Goal: Complete application form

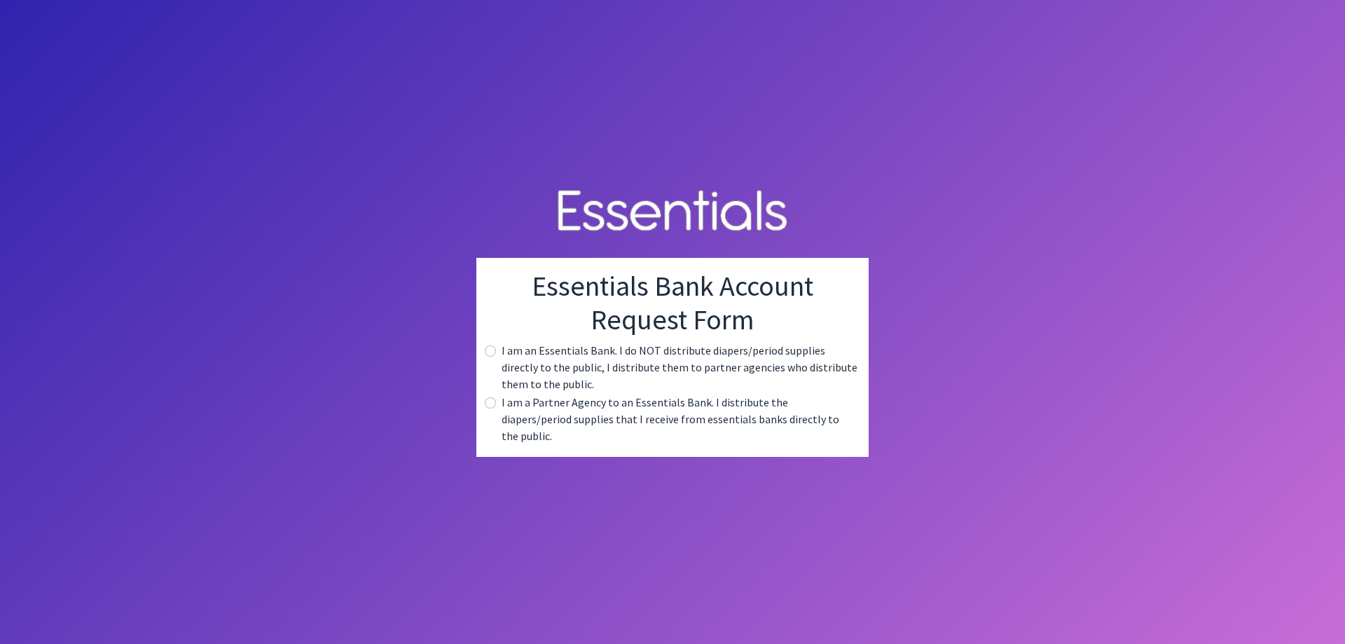
click at [583, 410] on label "I am a Partner Agency to an Essentials Bank. I distribute the diapers/period su…" at bounding box center [680, 419] width 356 height 50
click at [487, 408] on input "radio" at bounding box center [490, 402] width 11 height 11
radio input "true"
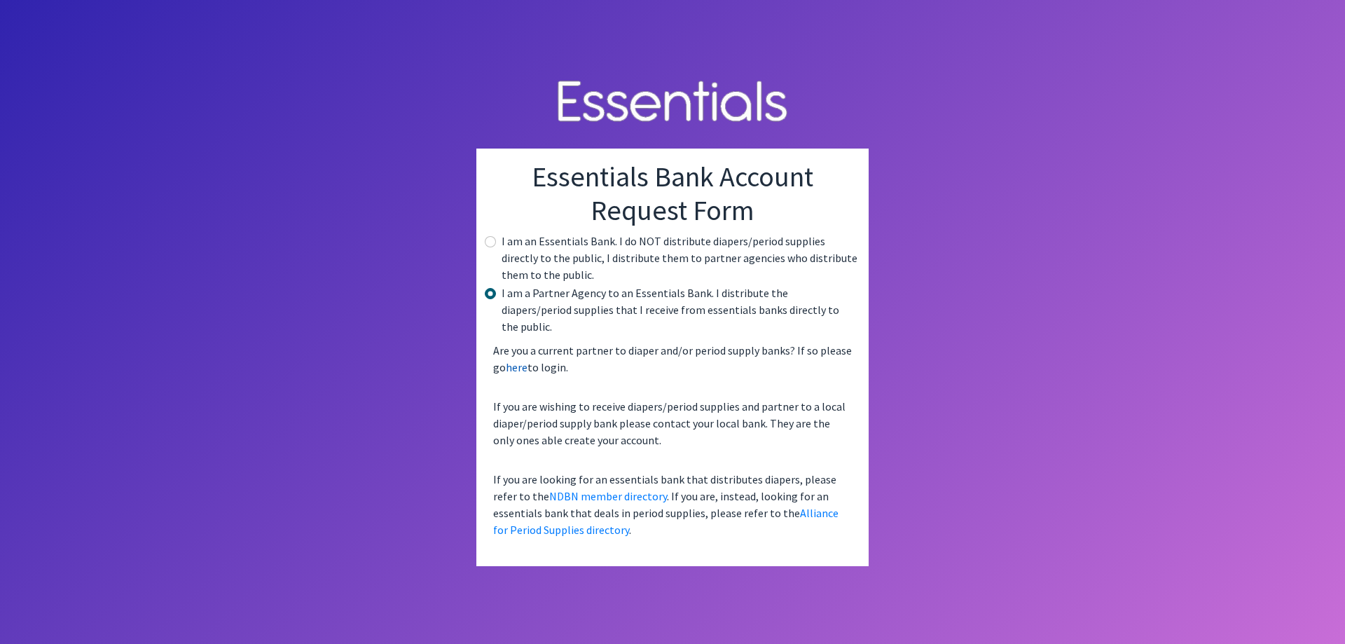
click at [523, 360] on link "here" at bounding box center [517, 367] width 22 height 14
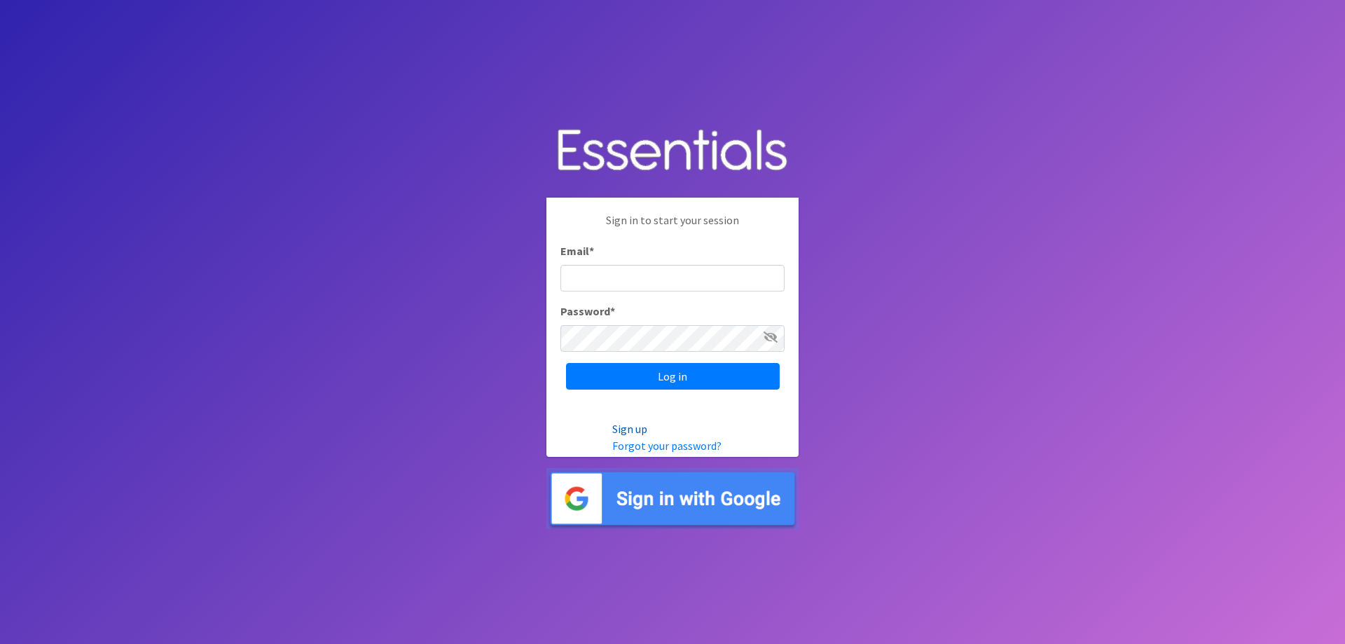
click at [625, 427] on link "Sign up" at bounding box center [629, 429] width 35 height 14
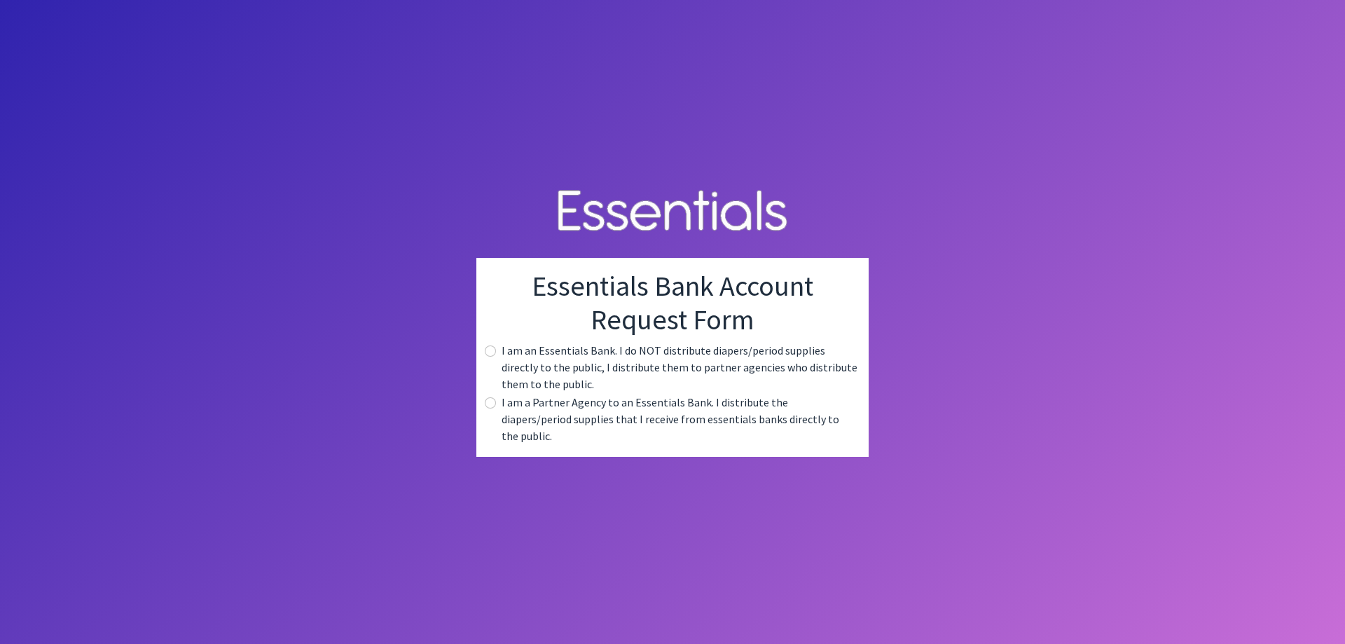
click at [526, 411] on label "I am a Partner Agency to an Essentials Bank. I distribute the diapers/period su…" at bounding box center [680, 419] width 356 height 50
click at [488, 408] on input "radio" at bounding box center [490, 402] width 11 height 11
radio input "true"
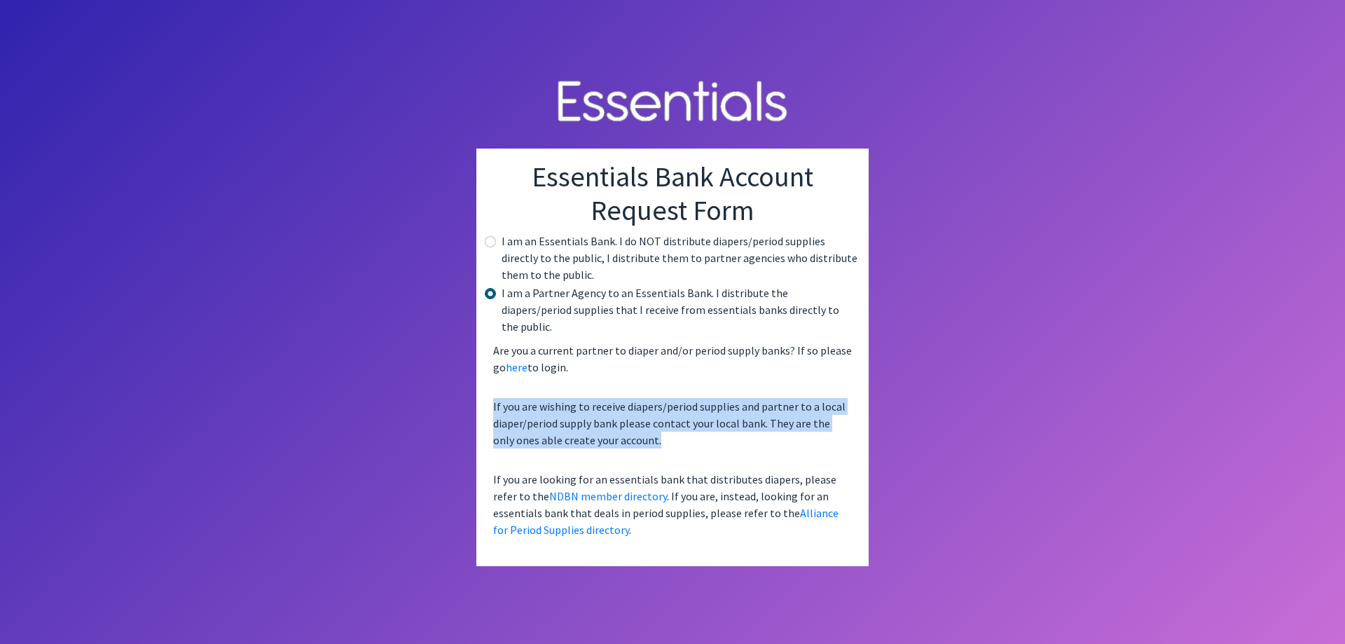
drag, startPoint x: 491, startPoint y: 395, endPoint x: 635, endPoint y: 435, distance: 149.7
click at [635, 435] on p "If you are wishing to receive diapers/period supplies and partner to a local di…" at bounding box center [673, 423] width 370 height 62
copy p "If you are wishing to receive diapers/period supplies and partner to a local di…"
